Goal: Use online tool/utility: Utilize a website feature to perform a specific function

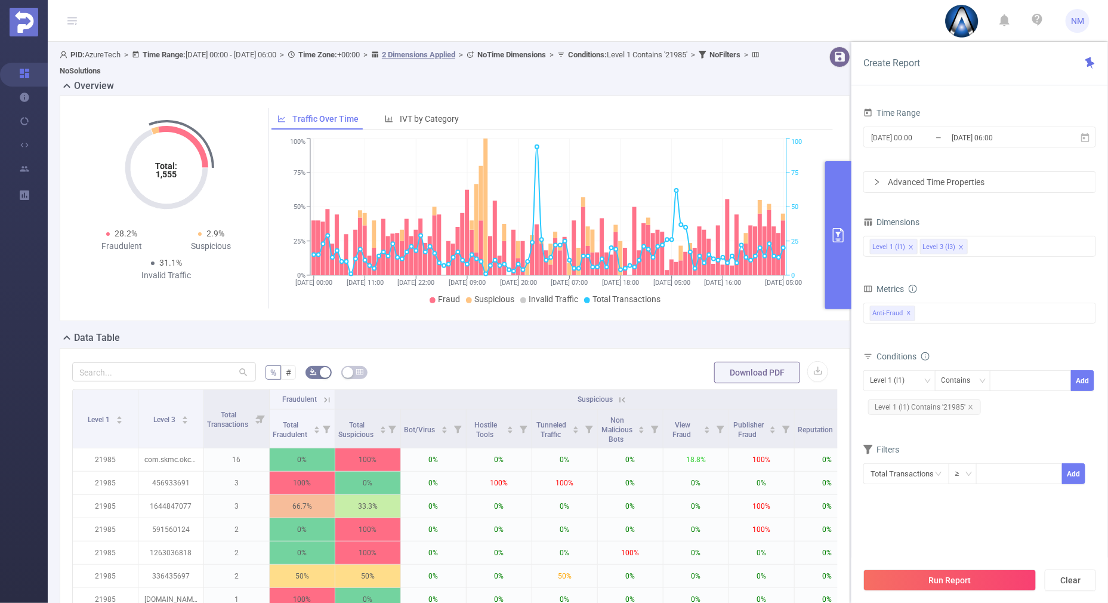
scroll to position [74, 0]
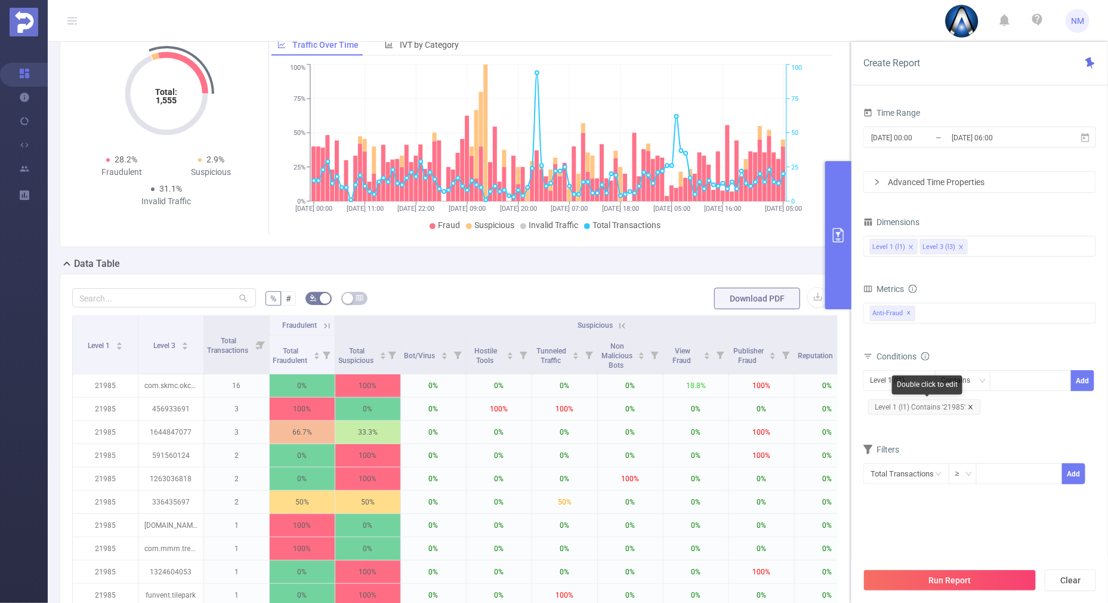
click at [972, 404] on icon "icon: close" at bounding box center [971, 407] width 6 height 6
click at [1002, 379] on div at bounding box center [1030, 380] width 69 height 20
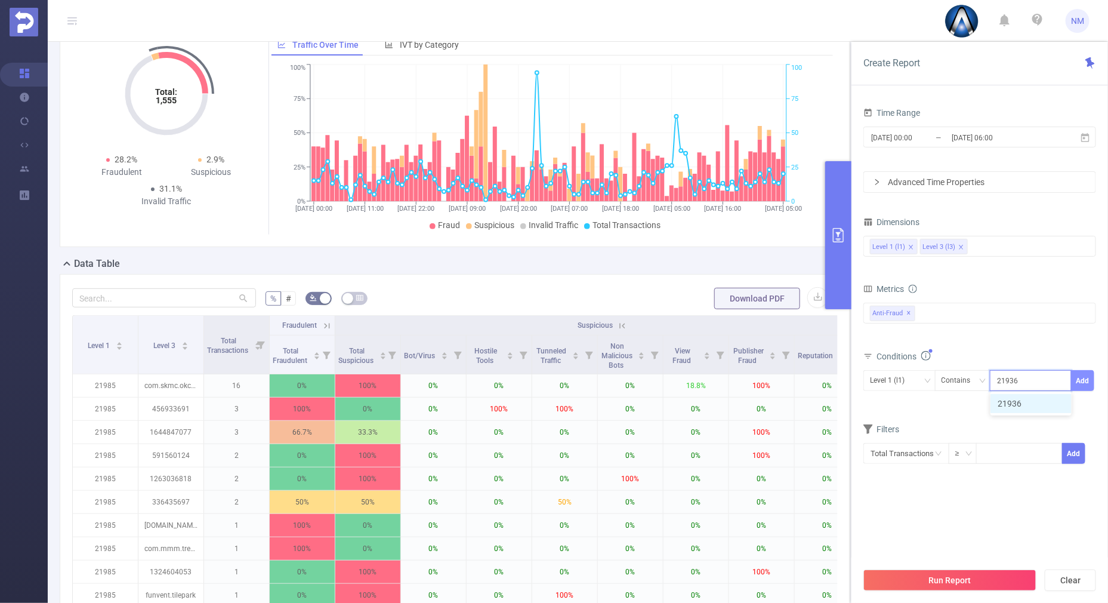
type input "21936"
click at [1083, 376] on button "Add" at bounding box center [1082, 380] width 23 height 21
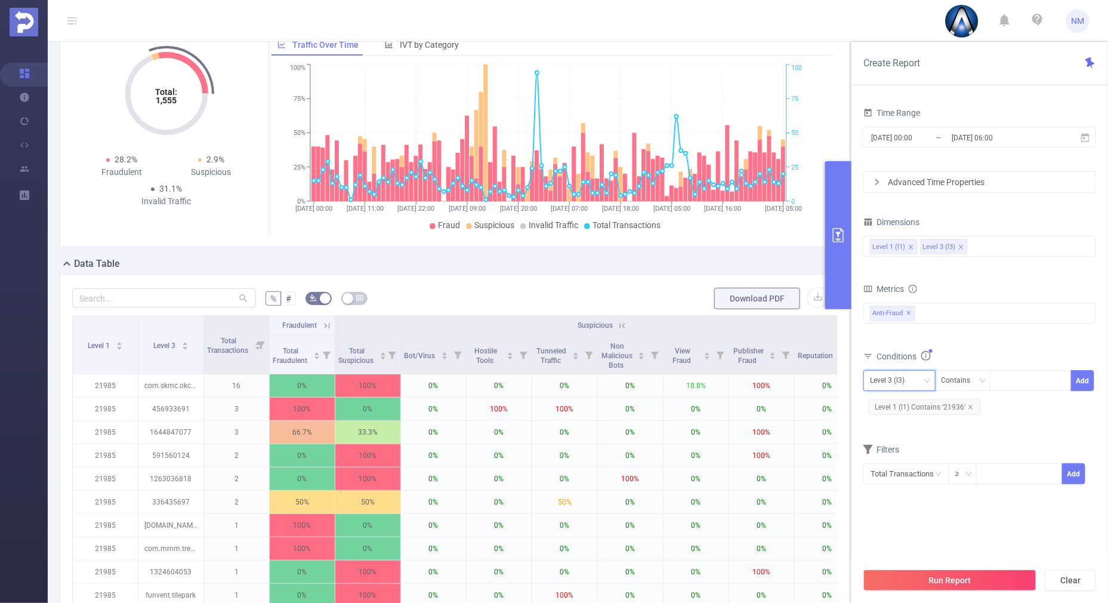
click at [888, 379] on div "Level 3 (l3)" at bounding box center [891, 380] width 43 height 20
click at [884, 404] on li "Level 1 (l1)" at bounding box center [899, 403] width 72 height 19
click at [992, 141] on input "[DATE] 06:00" at bounding box center [998, 137] width 97 height 16
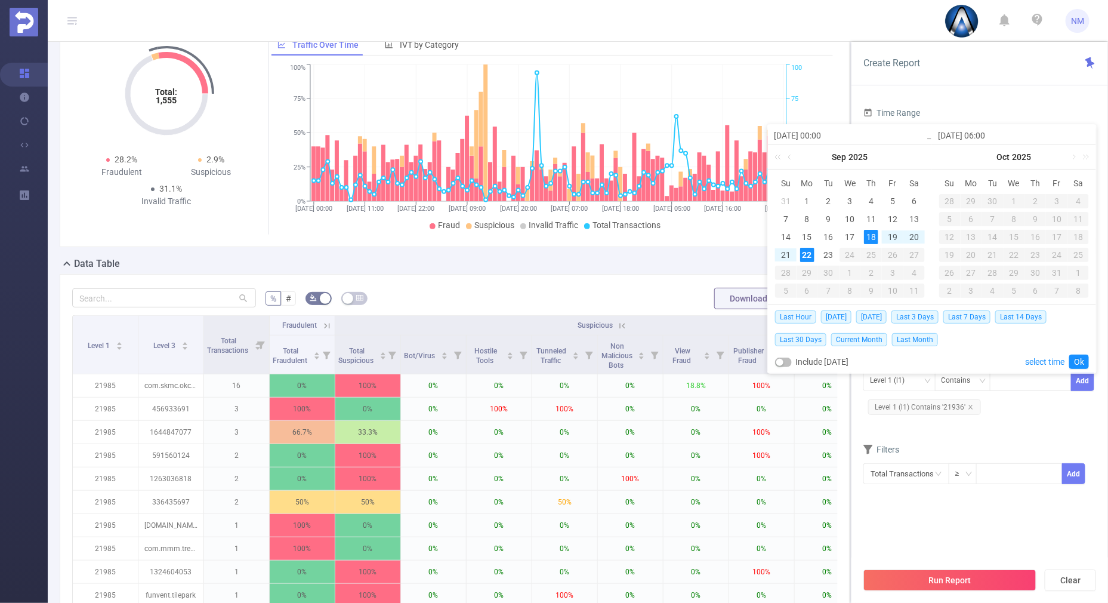
click at [814, 257] on td "22" at bounding box center [806, 255] width 21 height 18
click at [812, 257] on div "22" at bounding box center [807, 255] width 14 height 14
type input "[DATE] 00:00"
click at [1079, 361] on link "Ok" at bounding box center [1079, 361] width 20 height 14
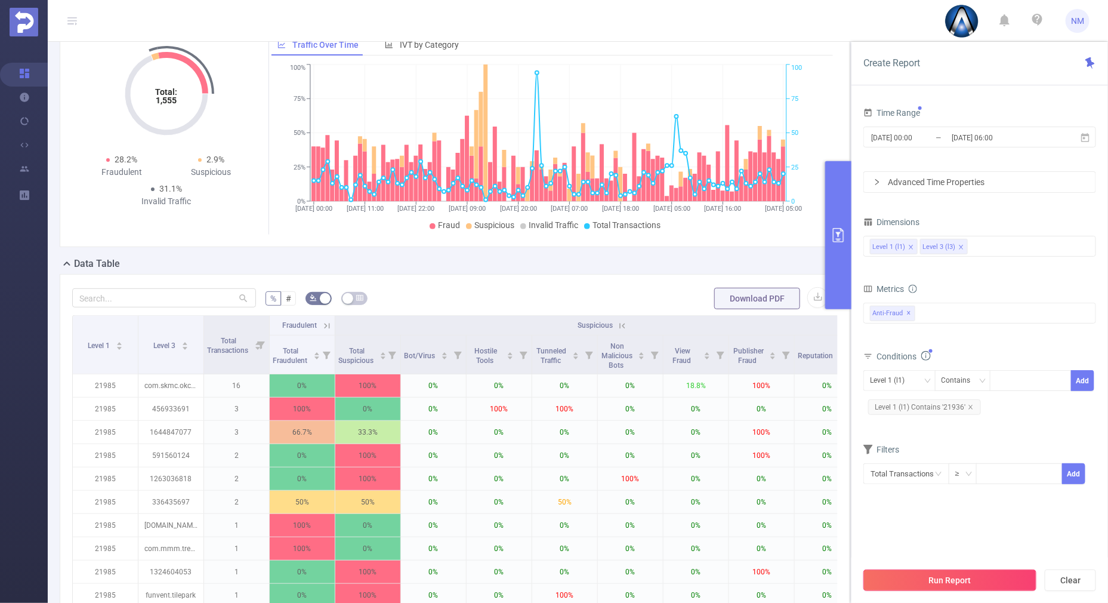
click at [948, 575] on button "Run Report" at bounding box center [949, 579] width 173 height 21
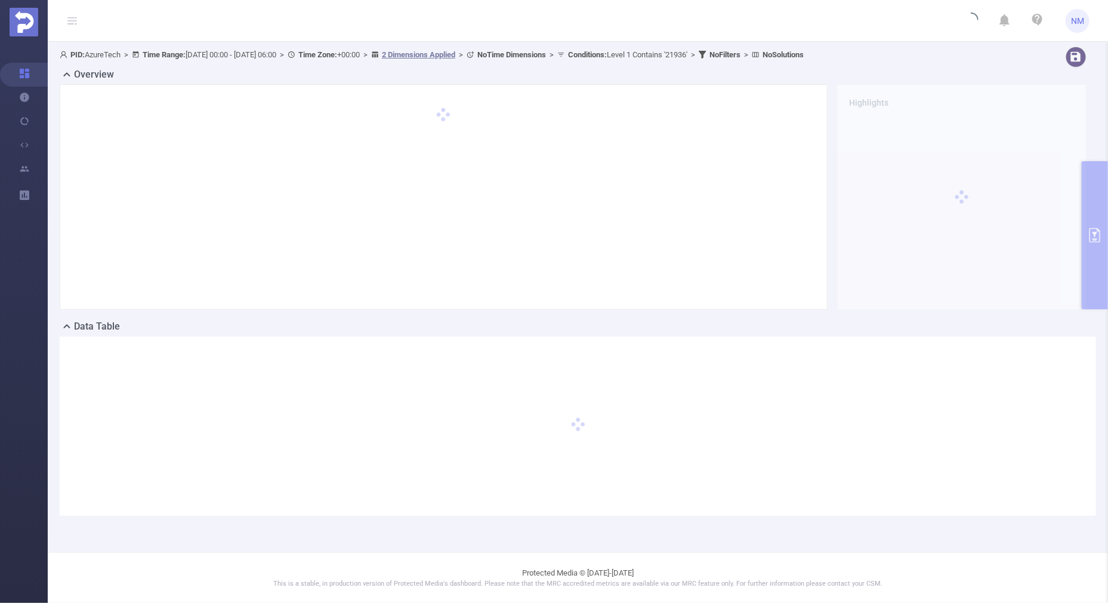
scroll to position [0, 0]
